Goal: Information Seeking & Learning: Compare options

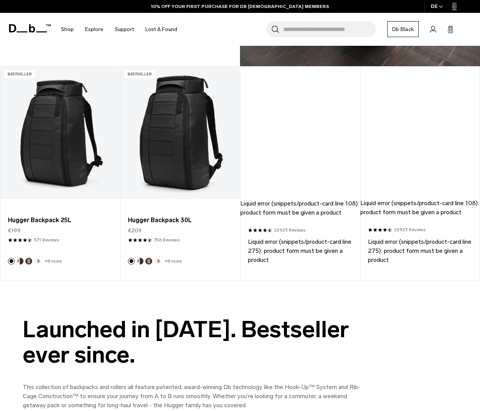
scroll to position [573, 0]
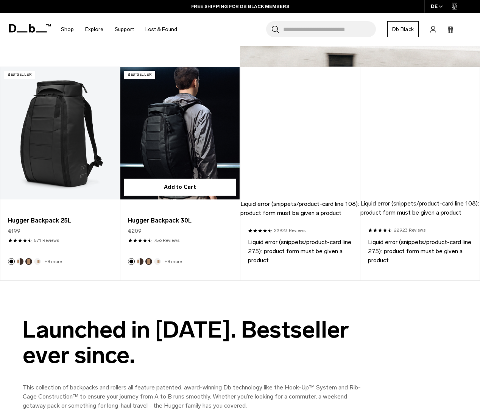
click at [189, 90] on link "Hugger Backpack 30L" at bounding box center [179, 133] width 119 height 132
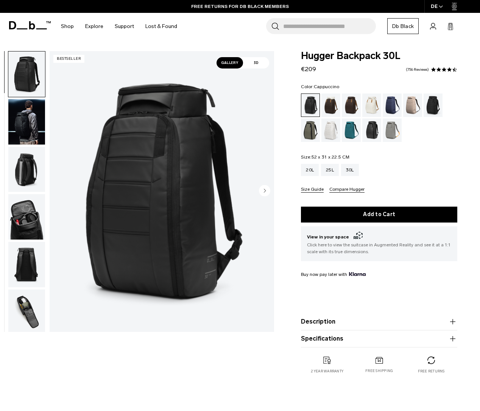
click at [327, 103] on div "Cappuccino" at bounding box center [330, 104] width 19 height 23
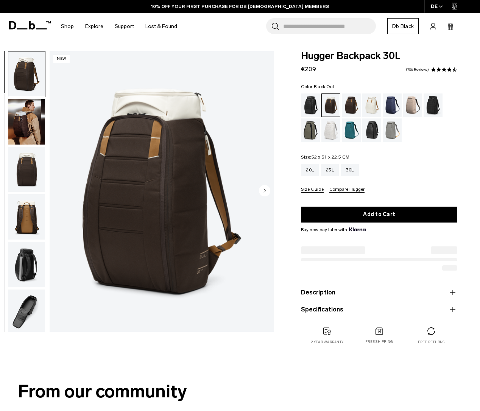
click at [311, 106] on div "Black Out" at bounding box center [310, 104] width 19 height 23
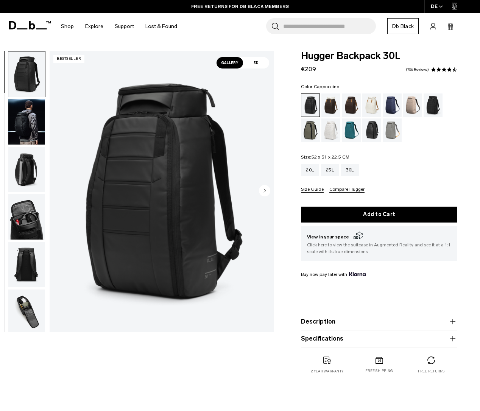
click at [327, 105] on div "Cappuccino" at bounding box center [330, 104] width 19 height 23
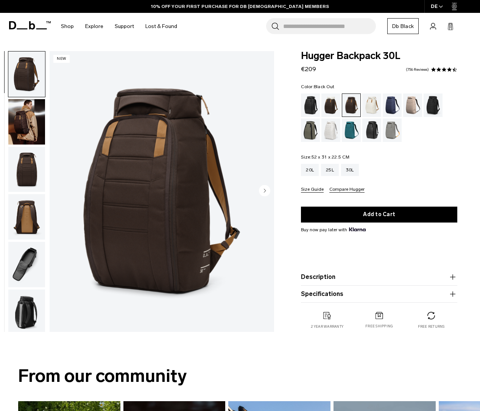
click at [312, 103] on div "Black Out" at bounding box center [310, 104] width 19 height 23
